Goal: Communication & Community: Answer question/provide support

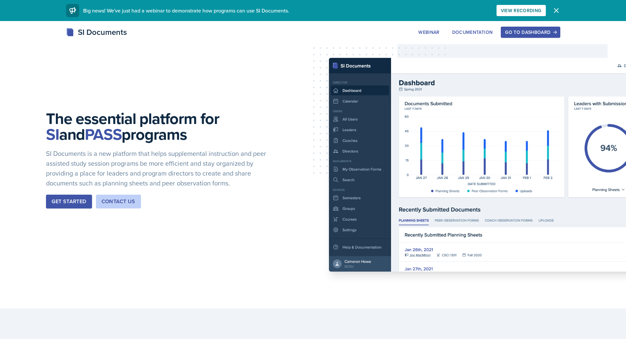
click at [533, 31] on div "Go to Dashboard" at bounding box center [530, 32] width 51 height 5
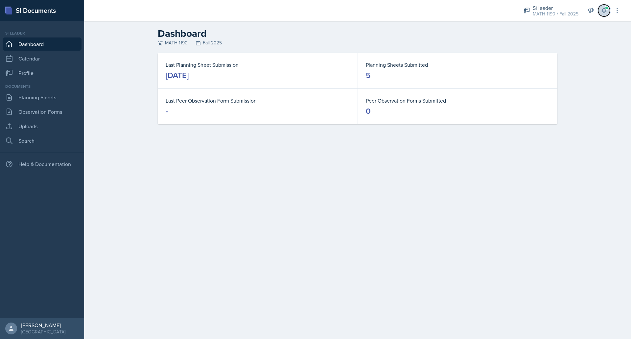
click at [608, 13] on button at bounding box center [605, 11] width 12 height 12
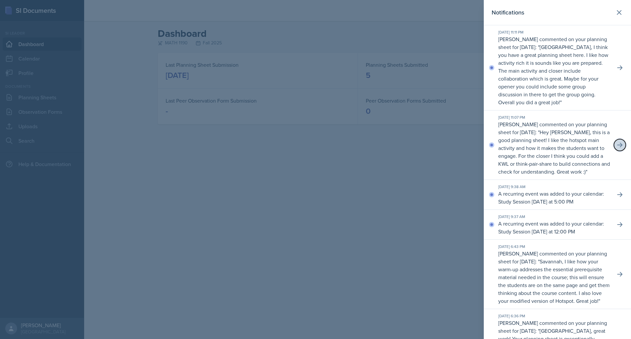
click at [617, 148] on icon at bounding box center [620, 145] width 7 height 7
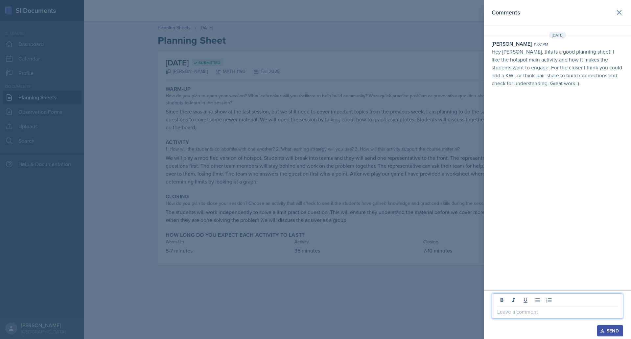
click at [524, 309] on p at bounding box center [558, 312] width 120 height 8
click at [607, 333] on div "Send" at bounding box center [610, 330] width 17 height 5
click at [621, 10] on icon at bounding box center [620, 13] width 8 height 8
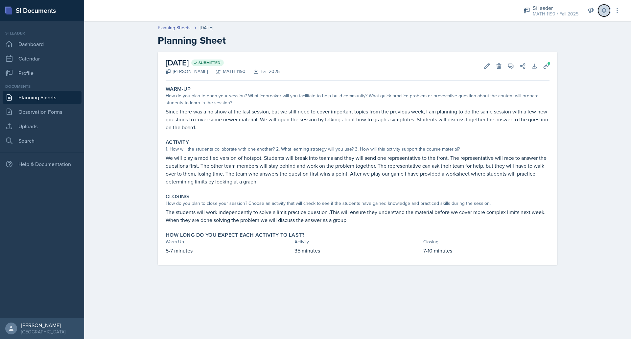
click at [607, 9] on icon at bounding box center [604, 10] width 7 height 7
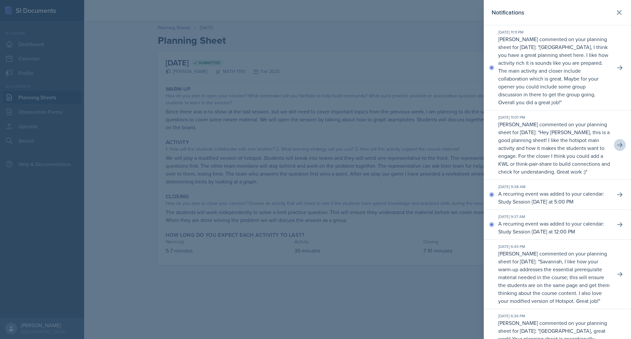
click at [587, 58] on p "[GEOGRAPHIC_DATA], I think you have a great planning sheet here. I like how act…" at bounding box center [554, 74] width 110 height 62
click at [615, 62] on button at bounding box center [620, 68] width 12 height 12
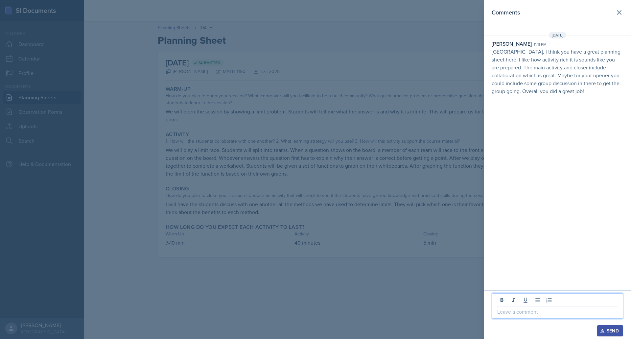
click at [525, 313] on p at bounding box center [558, 312] width 120 height 8
click at [601, 332] on icon "button" at bounding box center [602, 331] width 5 height 5
click at [423, 51] on div at bounding box center [315, 169] width 631 height 339
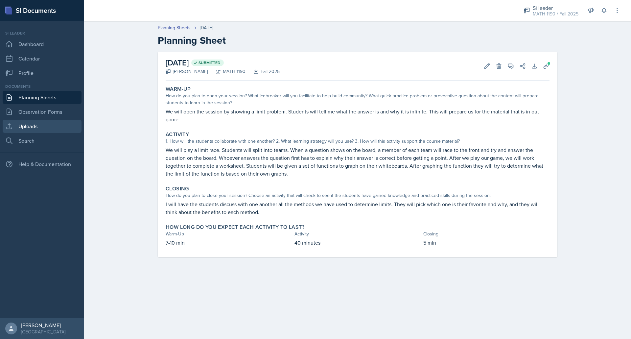
click at [44, 131] on link "Uploads" at bounding box center [42, 126] width 79 height 13
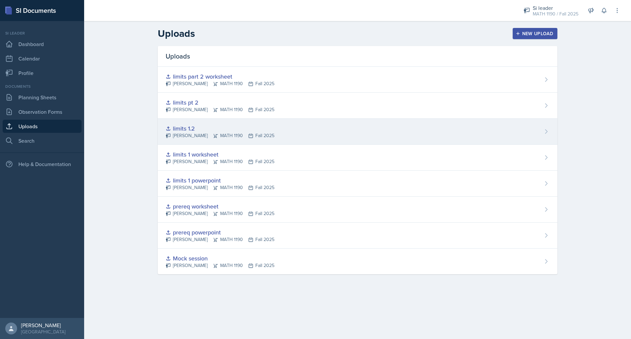
click at [210, 126] on div "limits 1.2" at bounding box center [220, 128] width 109 height 9
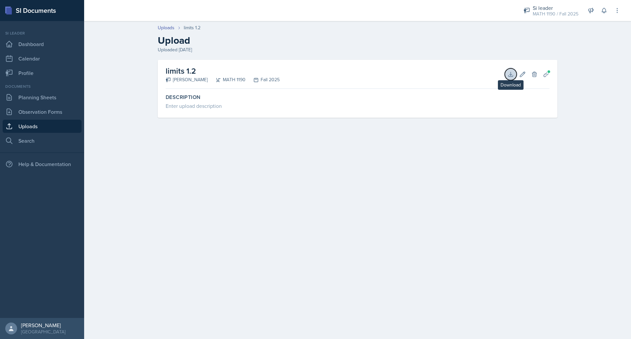
click at [512, 74] on icon at bounding box center [511, 74] width 4 height 4
click at [165, 27] on link "Uploads" at bounding box center [166, 27] width 17 height 7
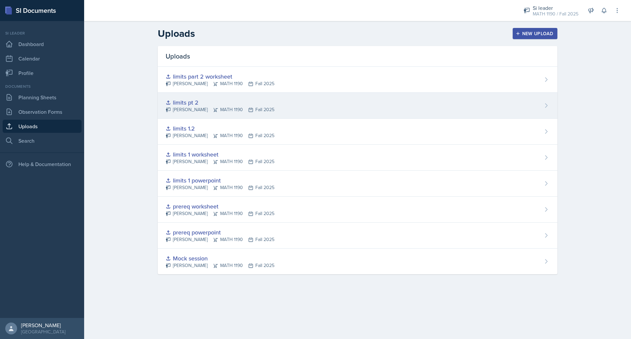
click at [206, 101] on div "limits pt 2" at bounding box center [220, 102] width 109 height 9
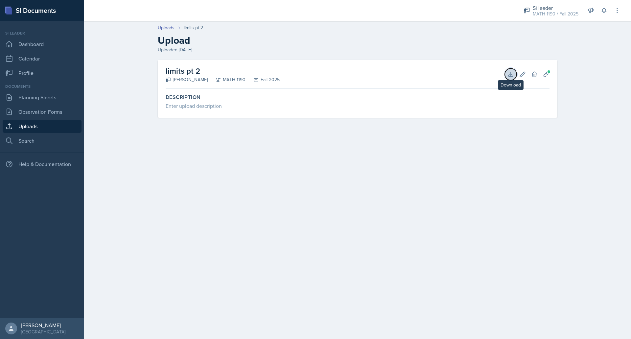
click at [507, 76] on button "Download" at bounding box center [511, 74] width 12 height 12
click at [160, 28] on link "Uploads" at bounding box center [166, 27] width 17 height 7
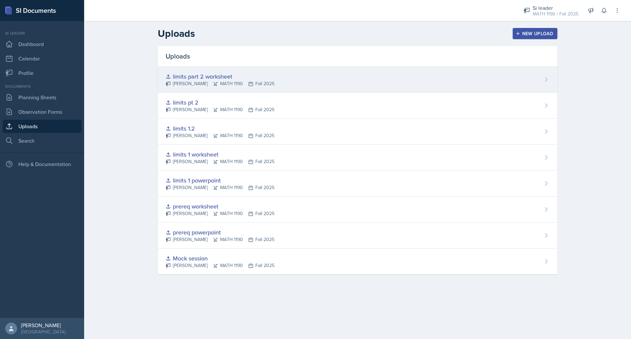
click at [356, 83] on div "limits part 2 worksheet [PERSON_NAME] MATH 1190 Fall 2025" at bounding box center [358, 80] width 400 height 26
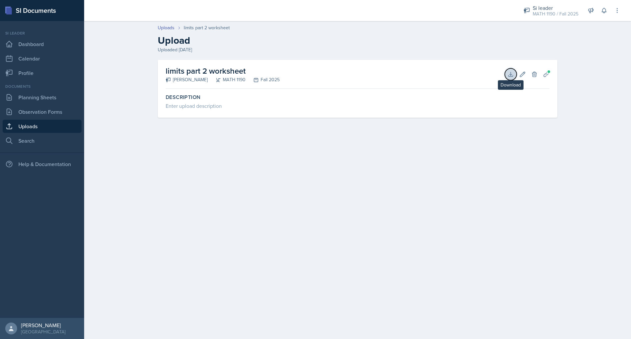
click at [512, 76] on icon at bounding box center [511, 74] width 7 height 7
